Goal: Find specific page/section

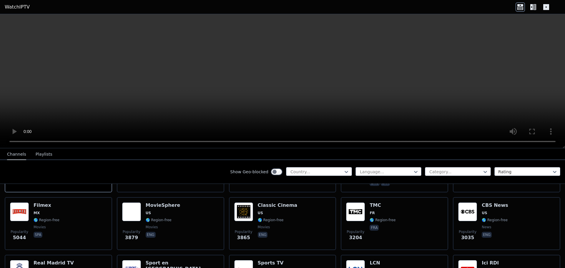
scroll to position [118, 0]
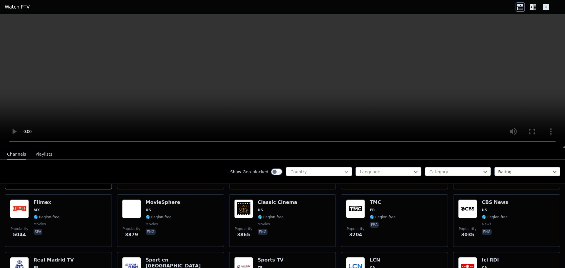
click at [345, 171] on icon at bounding box center [347, 172] width 4 height 2
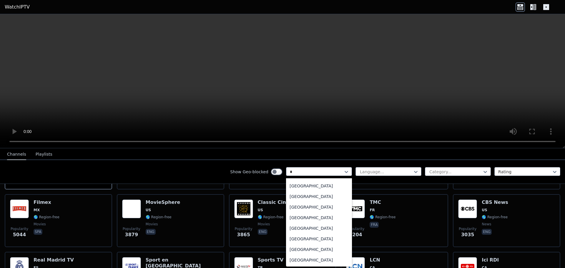
scroll to position [260, 0]
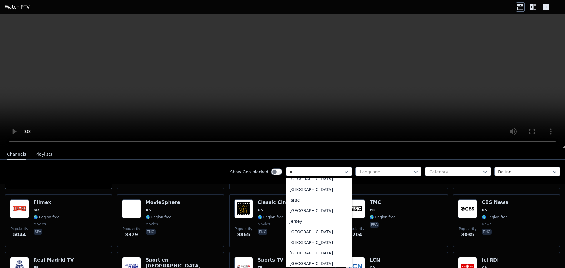
type input "**"
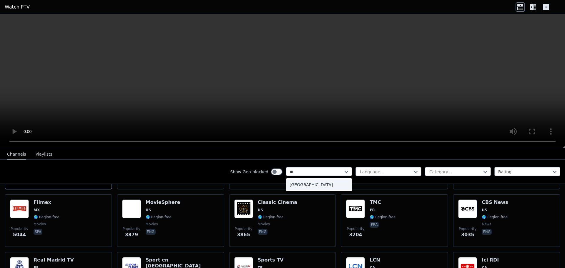
scroll to position [0, 0]
click at [305, 184] on div "[GEOGRAPHIC_DATA]" at bounding box center [319, 185] width 66 height 11
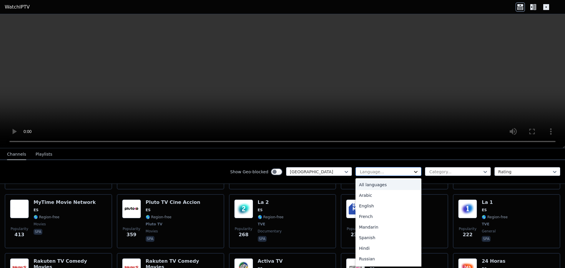
click at [413, 171] on icon at bounding box center [416, 172] width 6 height 6
click at [366, 236] on div "Spanish" at bounding box center [389, 238] width 66 height 11
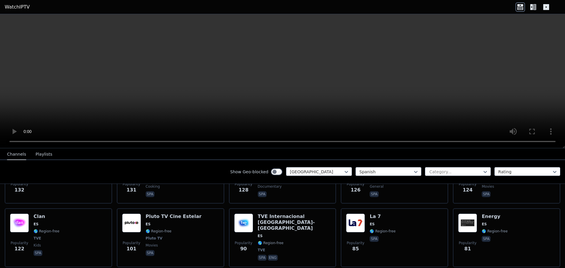
scroll to position [353, 0]
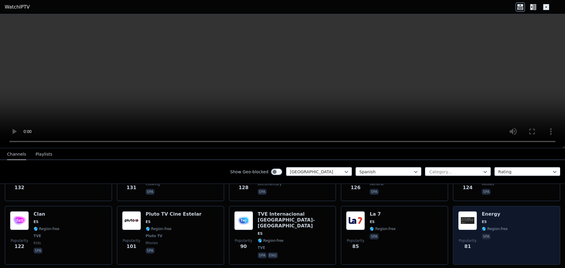
click at [469, 211] on img at bounding box center [468, 220] width 19 height 19
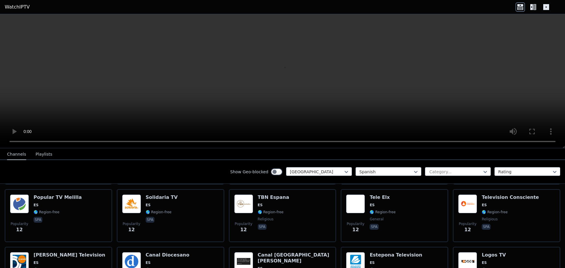
scroll to position [1679, 0]
